Goal: Task Accomplishment & Management: Complete application form

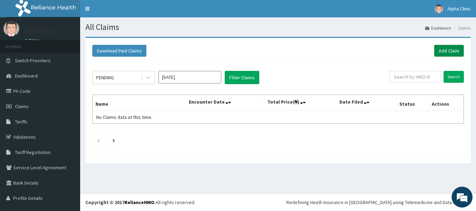
click at [445, 49] on link "Add Claim" at bounding box center [449, 51] width 30 height 12
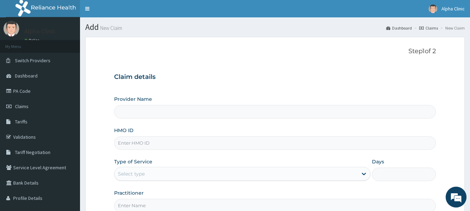
click at [269, 144] on input "HMO ID" at bounding box center [275, 143] width 322 height 14
type input "GTC/"
type input "Alpha Clinic"
type input "GTC/10209/F"
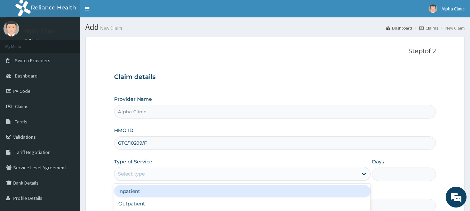
click at [242, 167] on div "Select type" at bounding box center [242, 174] width 257 height 14
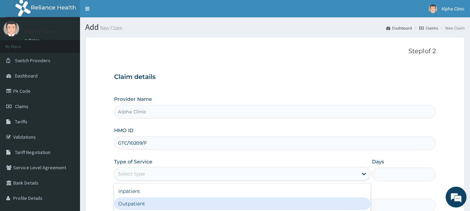
click at [214, 204] on div "Outpatient" at bounding box center [242, 204] width 257 height 13
type input "1"
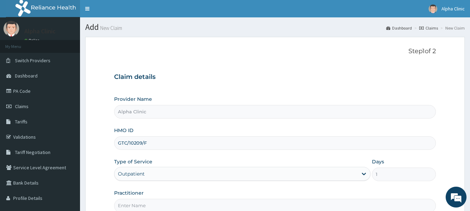
click at [204, 204] on input "Practitioner" at bounding box center [275, 206] width 322 height 14
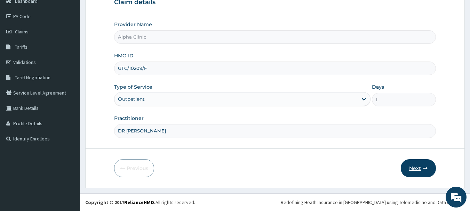
type input "DR T O ODUWOLE"
click at [420, 169] on button "Next" at bounding box center [418, 168] width 35 height 18
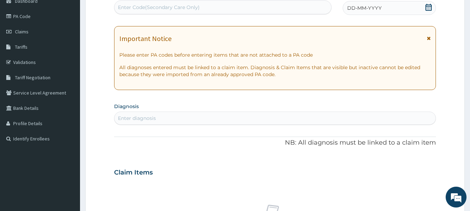
click at [407, 8] on div "DD-MM-YYYY" at bounding box center [389, 8] width 93 height 14
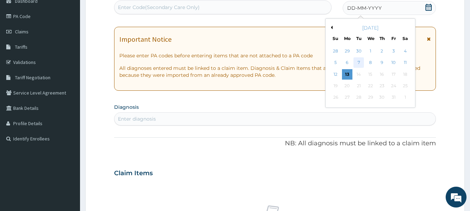
click at [356, 62] on div "7" at bounding box center [359, 63] width 10 height 10
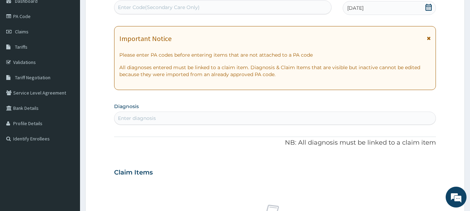
click at [216, 119] on div "Enter diagnosis" at bounding box center [276, 118] width 322 height 11
type input "PLASM"
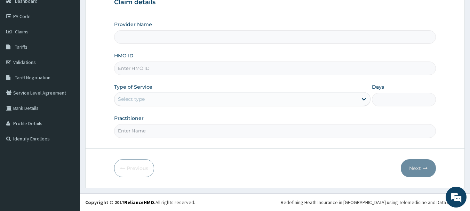
type input "Alpha Clinic"
click at [135, 69] on input "HMO ID" at bounding box center [275, 69] width 322 height 14
type input "GTC/10209/F"
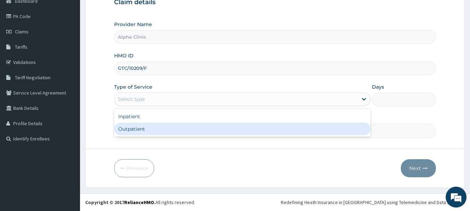
drag, startPoint x: 139, startPoint y: 100, endPoint x: 143, endPoint y: 130, distance: 30.3
click at [143, 106] on div "option Outpatient focused, 2 of 2. 2 results available. Use Up and Down to choo…" at bounding box center [242, 99] width 257 height 14
click at [143, 130] on div "Outpatient" at bounding box center [242, 129] width 257 height 13
type input "1"
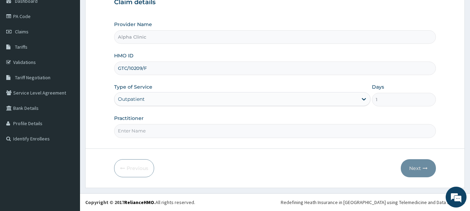
click at [143, 134] on input "Practitioner" at bounding box center [275, 131] width 322 height 14
type input "DR T O ODUWOLE"
click at [421, 170] on button "Next" at bounding box center [418, 168] width 35 height 18
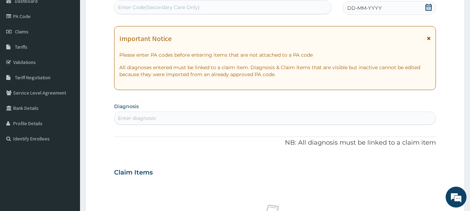
click at [293, 119] on div "Enter diagnosis" at bounding box center [276, 118] width 322 height 11
type input "HYPER"
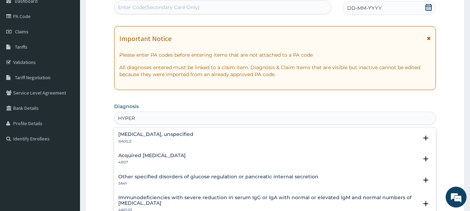
click at [284, 131] on div "Essential hypertension, unspecified BA00.Z Select Status Query Query covers sus…" at bounding box center [275, 139] width 322 height 21
click at [279, 139] on div "Essential hypertension, unspecified BA00.Z" at bounding box center [275, 138] width 314 height 12
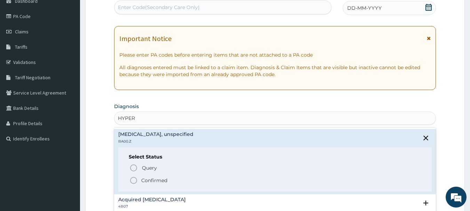
click at [134, 179] on icon "status option filled" at bounding box center [134, 181] width 8 height 8
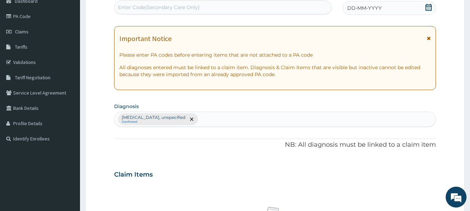
click at [210, 160] on div "PA Code / Prescription Code Enter Code(Secondary Care Only) Encounter Date DD-M…" at bounding box center [275, 173] width 322 height 362
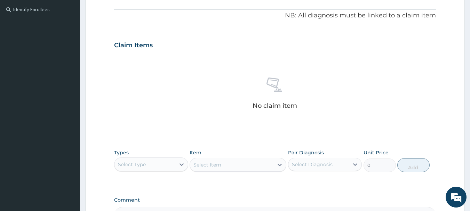
scroll to position [214, 0]
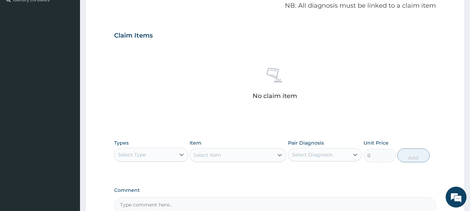
click at [160, 155] on div "Select Type" at bounding box center [145, 154] width 61 height 11
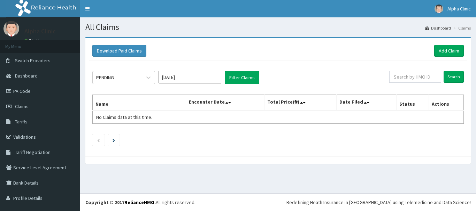
click at [24, 89] on link "PA Code" at bounding box center [40, 91] width 80 height 15
